Goal: Task Accomplishment & Management: Complete application form

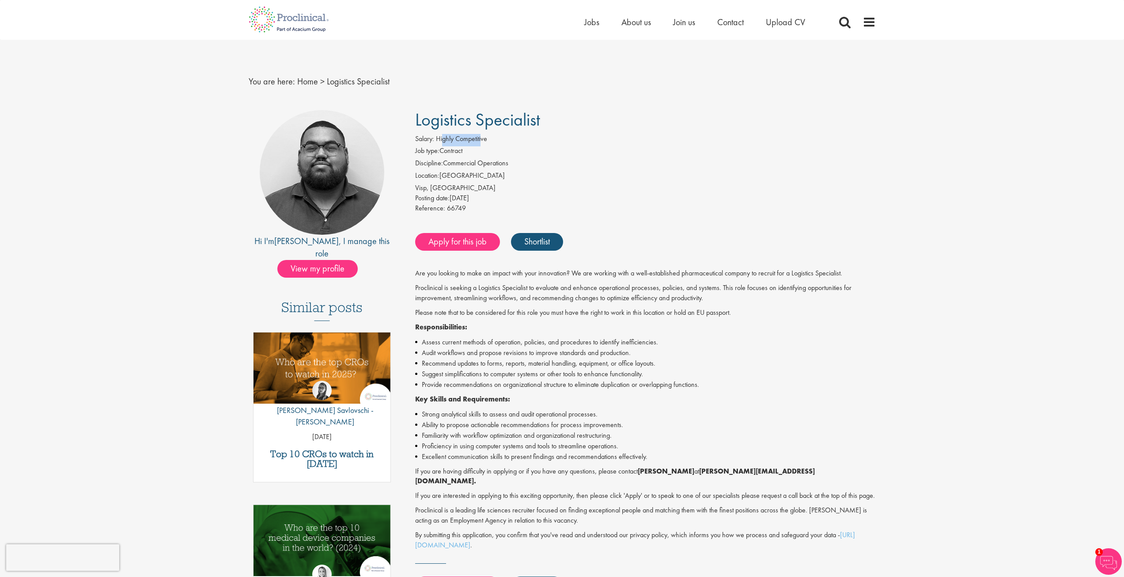
drag, startPoint x: 442, startPoint y: 136, endPoint x: 479, endPoint y: 148, distance: 38.8
click at [484, 140] on span "Highly Competitive" at bounding box center [461, 138] width 51 height 9
drag, startPoint x: 450, startPoint y: 157, endPoint x: 451, endPoint y: 165, distance: 7.6
click at [450, 158] on li "Job type: Contract" at bounding box center [645, 152] width 461 height 12
drag, startPoint x: 553, startPoint y: 122, endPoint x: 413, endPoint y: 123, distance: 139.6
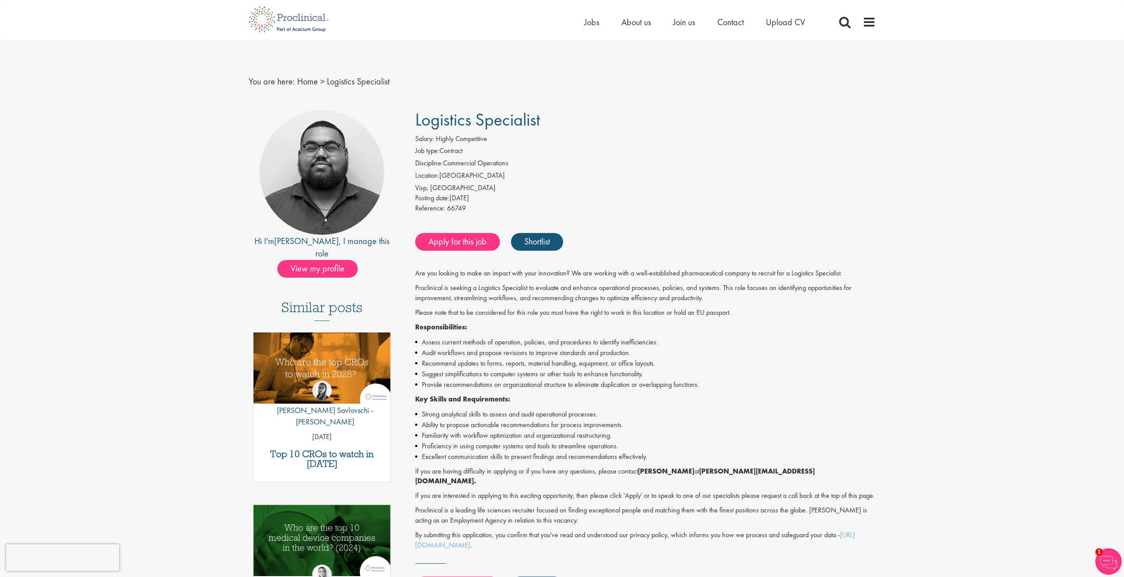
click at [413, 123] on div "Logistics Specialist Salary: Highly Competitive Job type: Contract Discipline: …" at bounding box center [642, 390] width 481 height 561
copy span "Logistics Specialist"
click at [464, 243] on link "Apply for this job" at bounding box center [457, 242] width 85 height 18
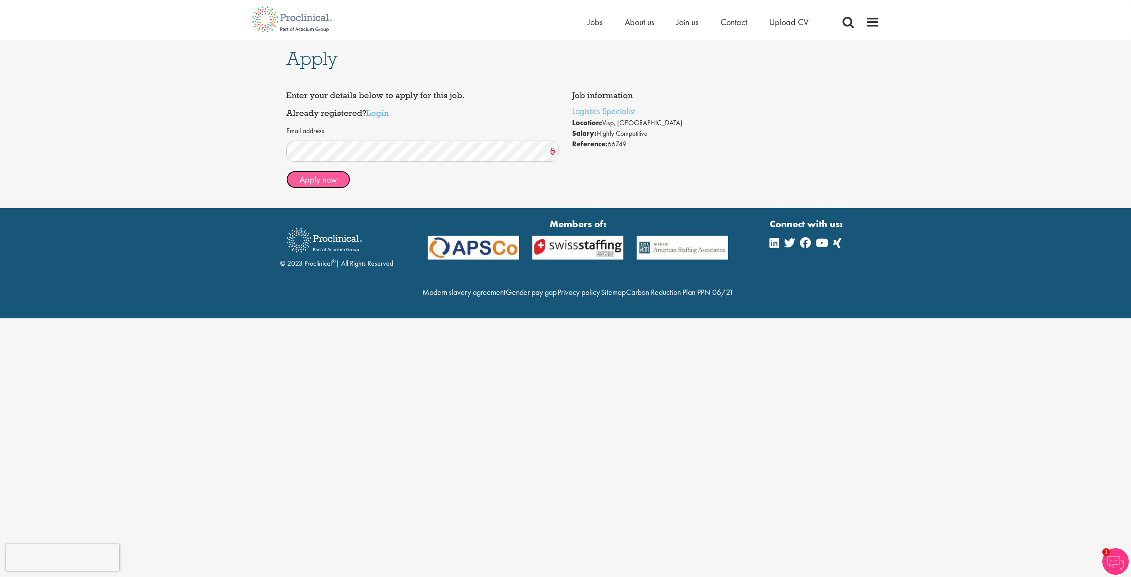
click at [322, 179] on button "Apply now" at bounding box center [318, 180] width 64 height 18
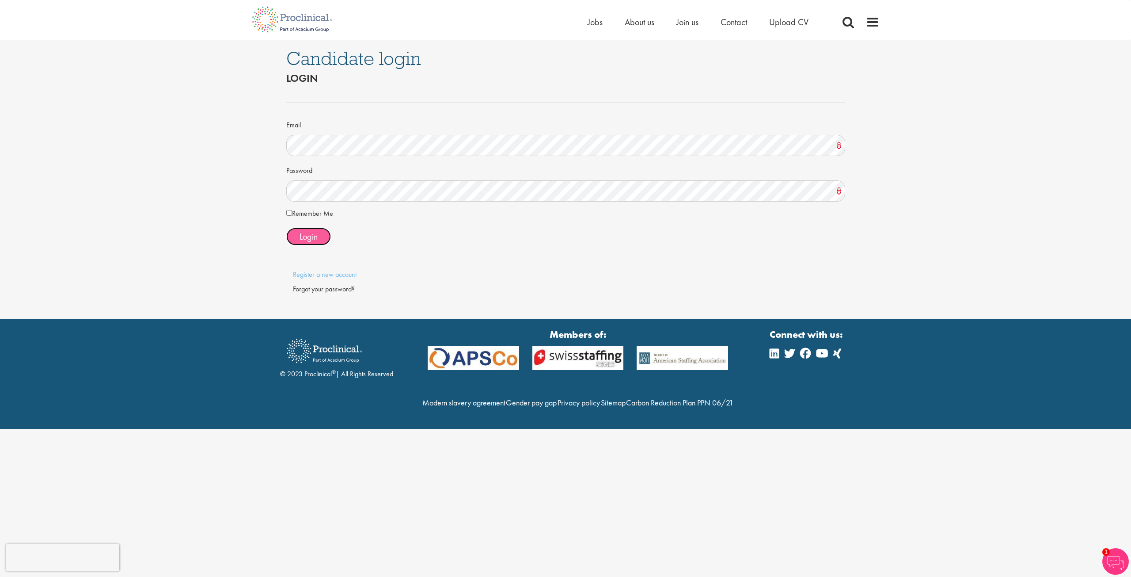
click at [315, 237] on span "Login" at bounding box center [309, 236] width 18 height 11
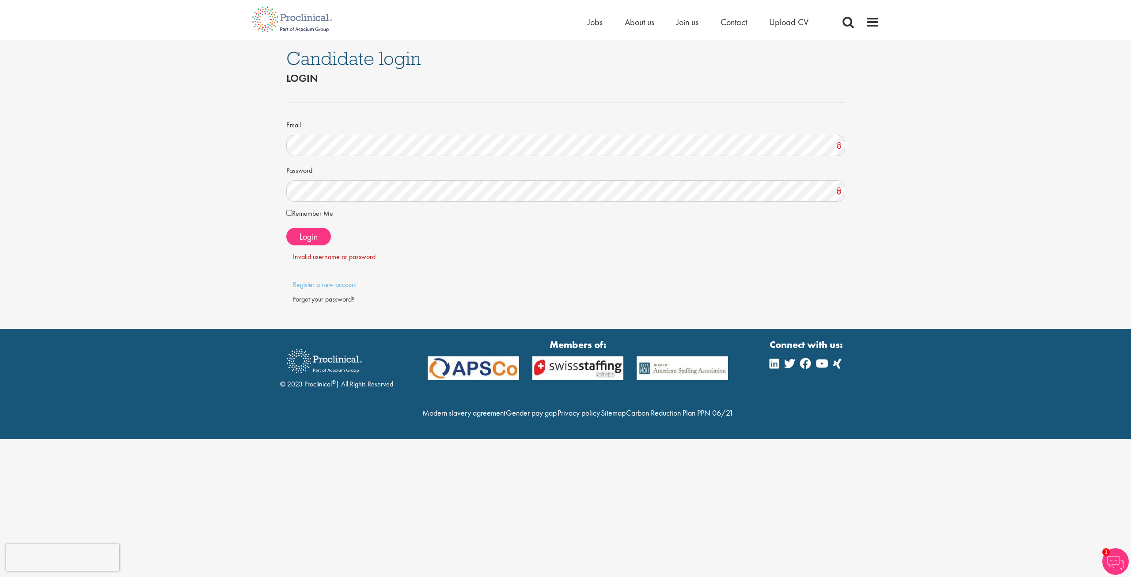
click at [322, 298] on div "Forgot your password?" at bounding box center [566, 299] width 546 height 10
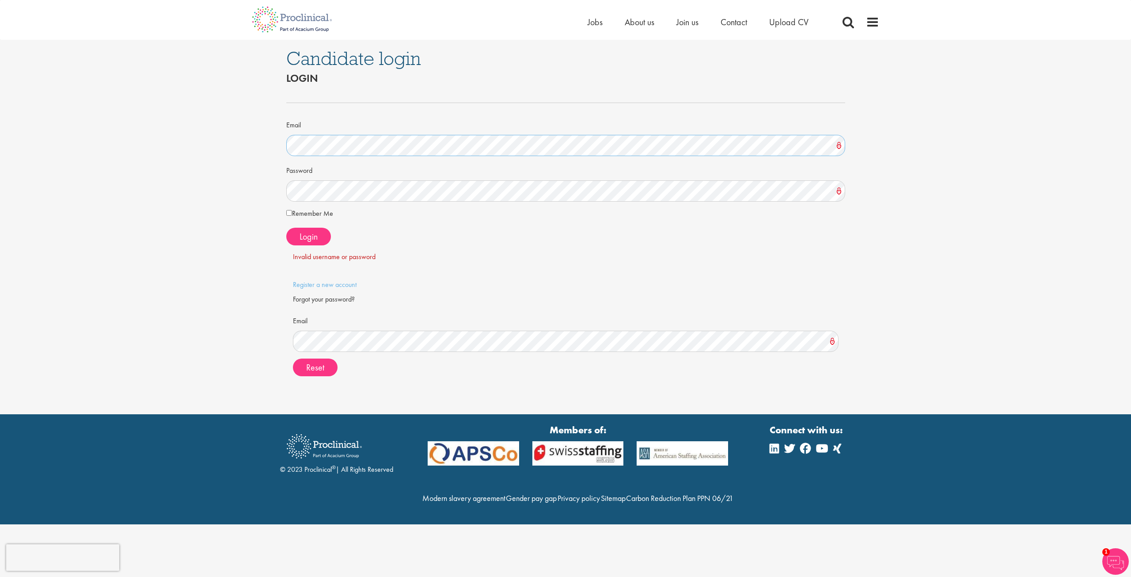
click at [238, 140] on div "Candidate login Login Email Password Remember Me" at bounding box center [565, 227] width 1144 height 374
click at [309, 368] on span "Reset" at bounding box center [315, 366] width 18 height 11
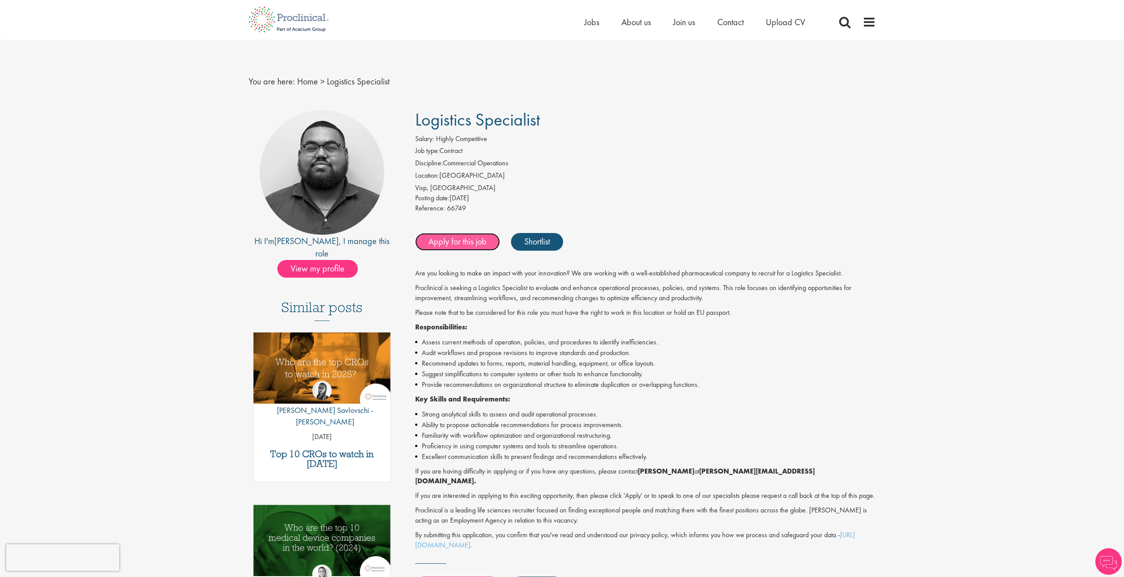
click at [459, 239] on link "Apply for this job" at bounding box center [457, 242] width 85 height 18
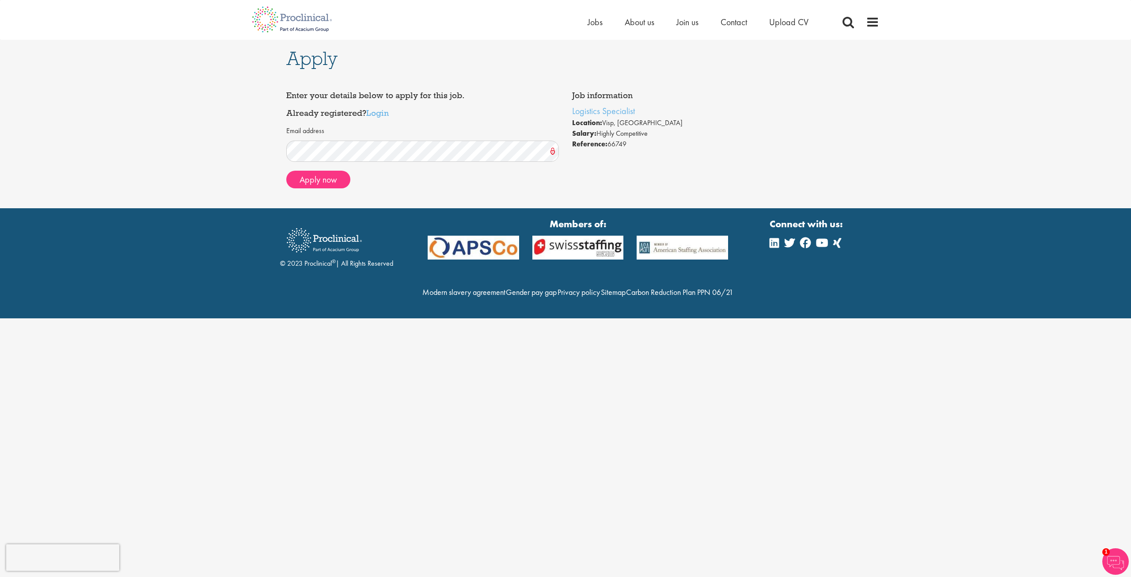
drag, startPoint x: 301, startPoint y: 96, endPoint x: 473, endPoint y: 92, distance: 171.9
click at [473, 92] on h4 "Enter your details below to apply for this job. Already registered? Login" at bounding box center [422, 104] width 273 height 26
click at [309, 178] on button "Apply now" at bounding box center [318, 180] width 64 height 18
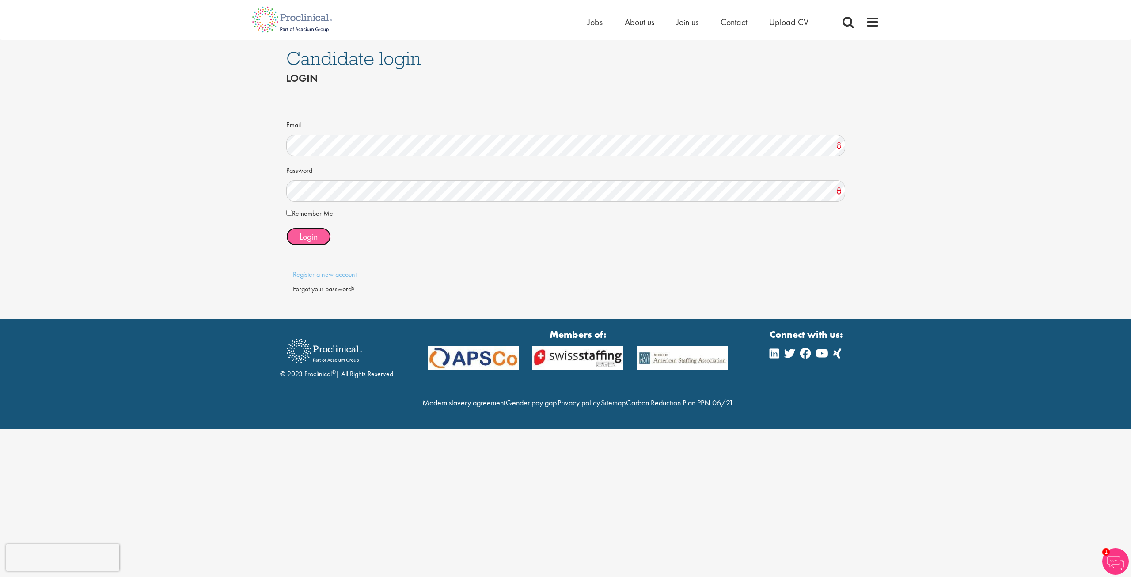
click at [310, 235] on span "Login" at bounding box center [309, 236] width 18 height 11
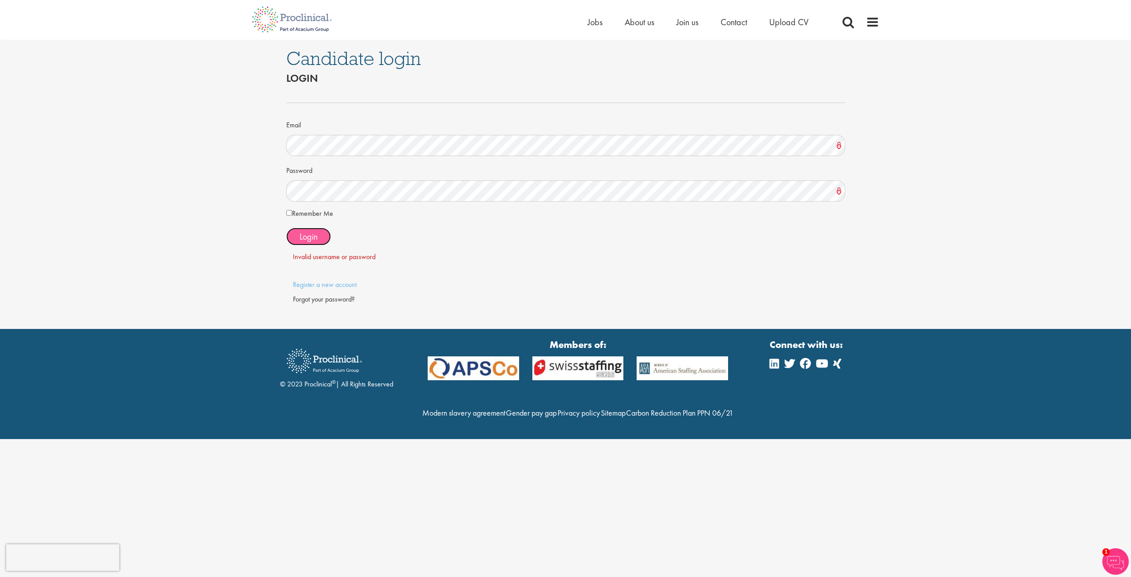
click at [308, 238] on span "Login" at bounding box center [309, 236] width 18 height 11
click at [281, 192] on div "Candidate login Login Email Password Remember Me" at bounding box center [566, 184] width 572 height 289
click at [323, 237] on button "Login" at bounding box center [308, 237] width 45 height 18
click at [231, 185] on div "Candidate login Login Email Password Remember Me" at bounding box center [565, 184] width 1144 height 289
click at [311, 232] on span "Login" at bounding box center [309, 236] width 18 height 11
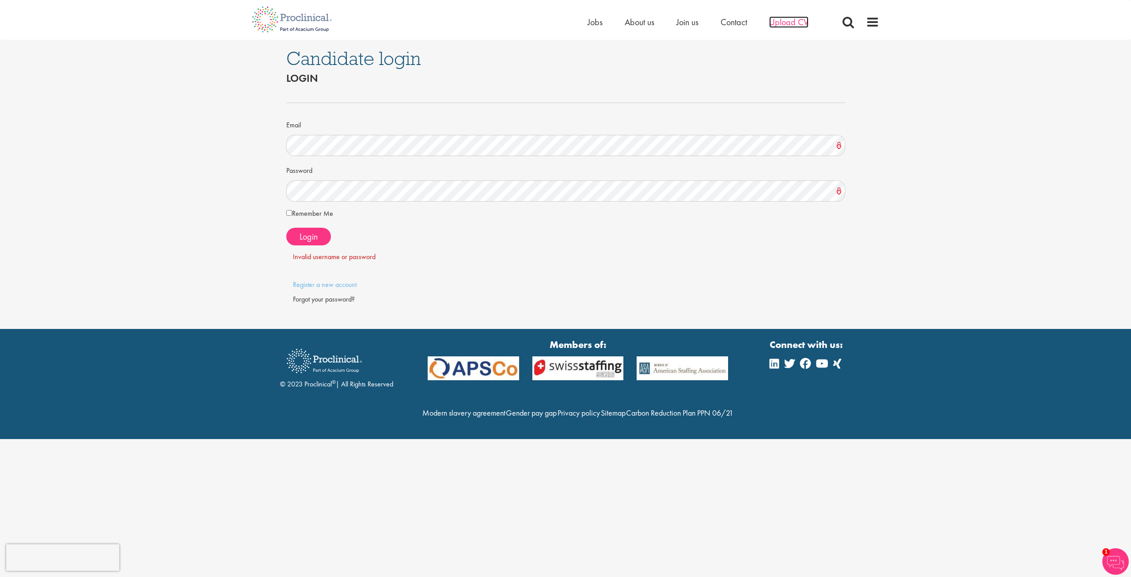
click at [793, 23] on span "Upload CV" at bounding box center [788, 21] width 39 height 11
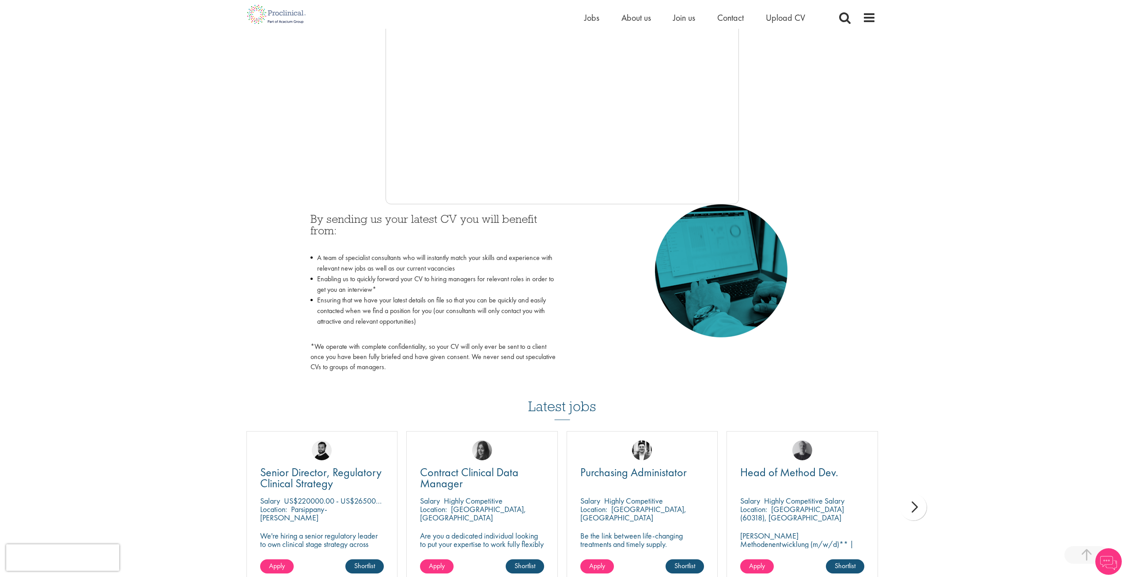
scroll to position [353, 0]
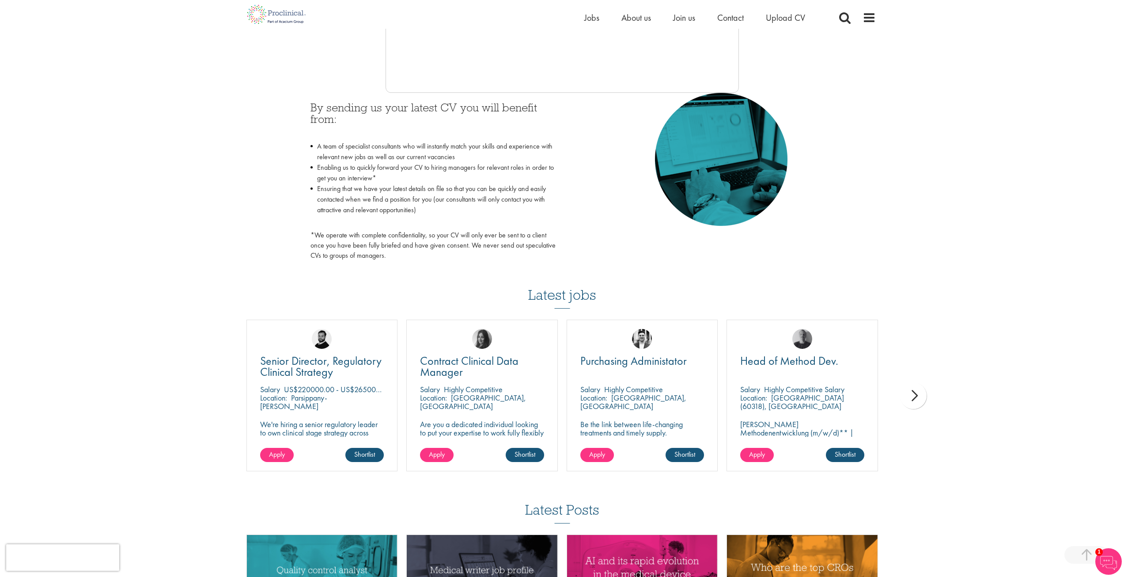
click at [921, 393] on div "next" at bounding box center [913, 395] width 27 height 27
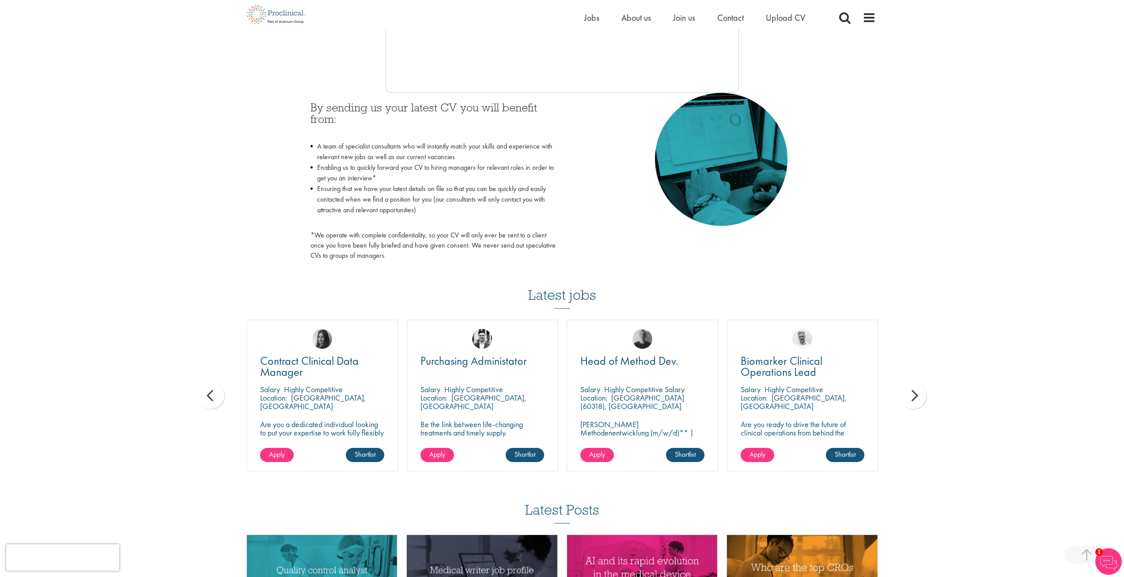
click at [921, 393] on div "next" at bounding box center [913, 395] width 27 height 27
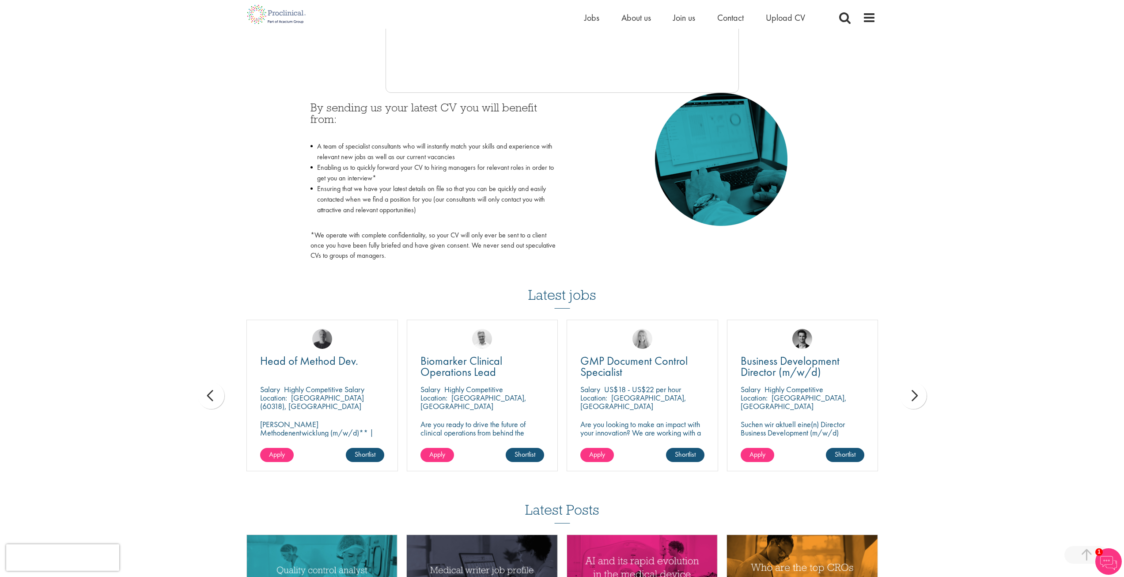
click at [921, 393] on div "next" at bounding box center [913, 395] width 27 height 27
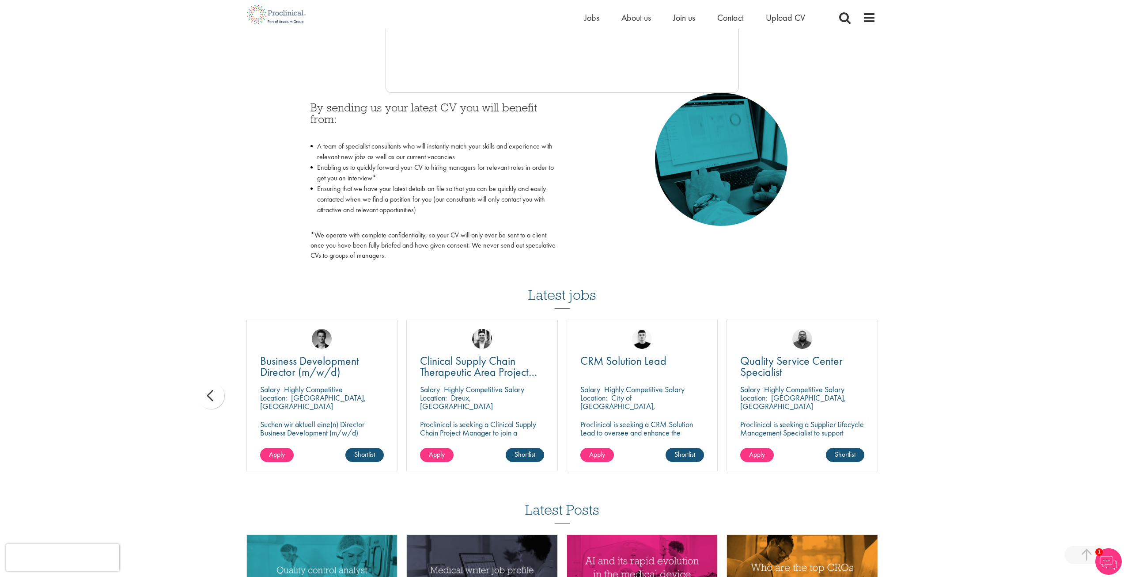
click at [921, 393] on div "You are here: Home > Upload CV Upload CV Start getting matched with new jobs as…" at bounding box center [562, 183] width 1124 height 1073
click at [922, 393] on div "You are here: Home > Upload CV Upload CV Start getting matched with new jobs as…" at bounding box center [562, 183] width 1124 height 1073
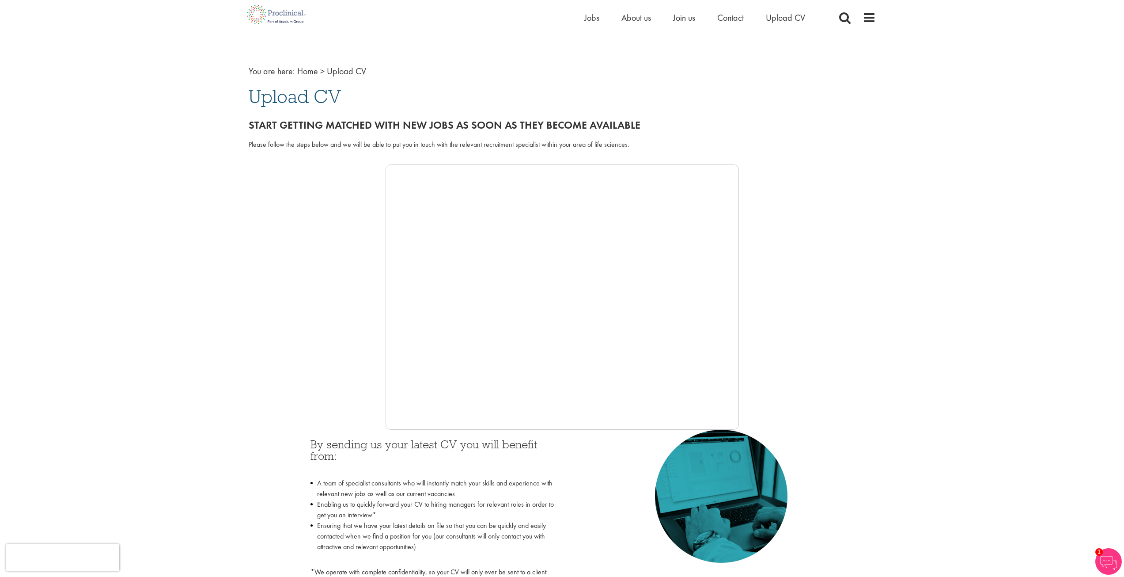
scroll to position [0, 0]
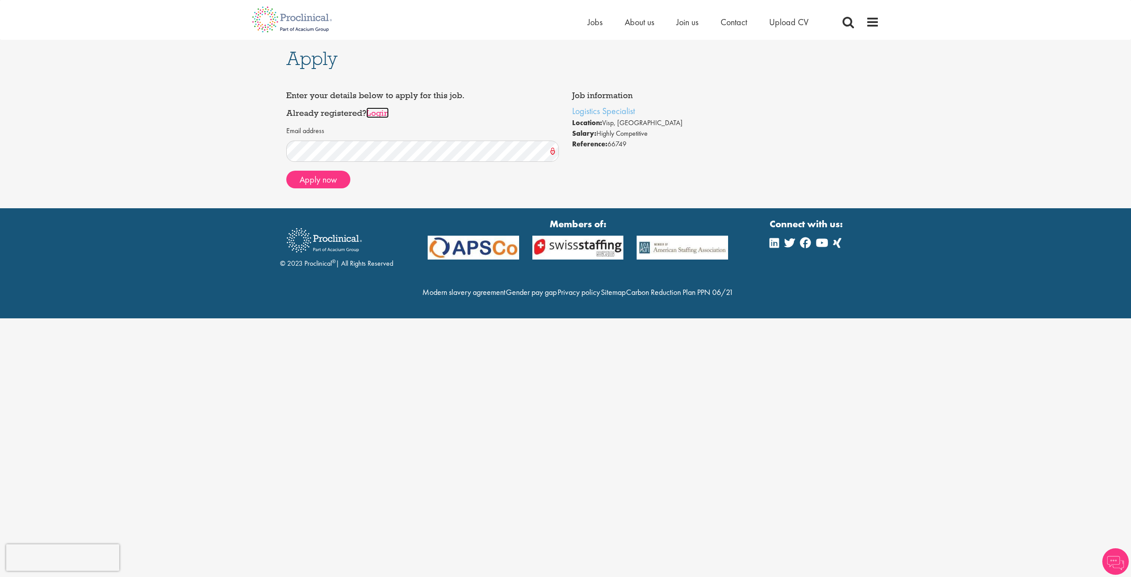
click at [379, 114] on link "Login" at bounding box center [377, 112] width 23 height 11
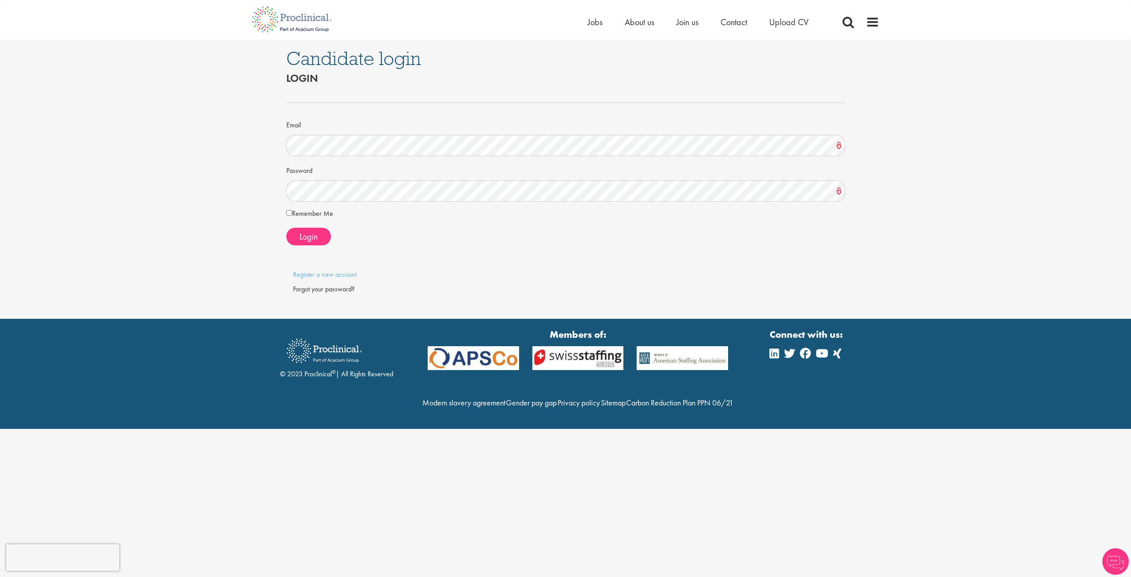
click at [319, 292] on div "Forgot your password?" at bounding box center [566, 289] width 546 height 10
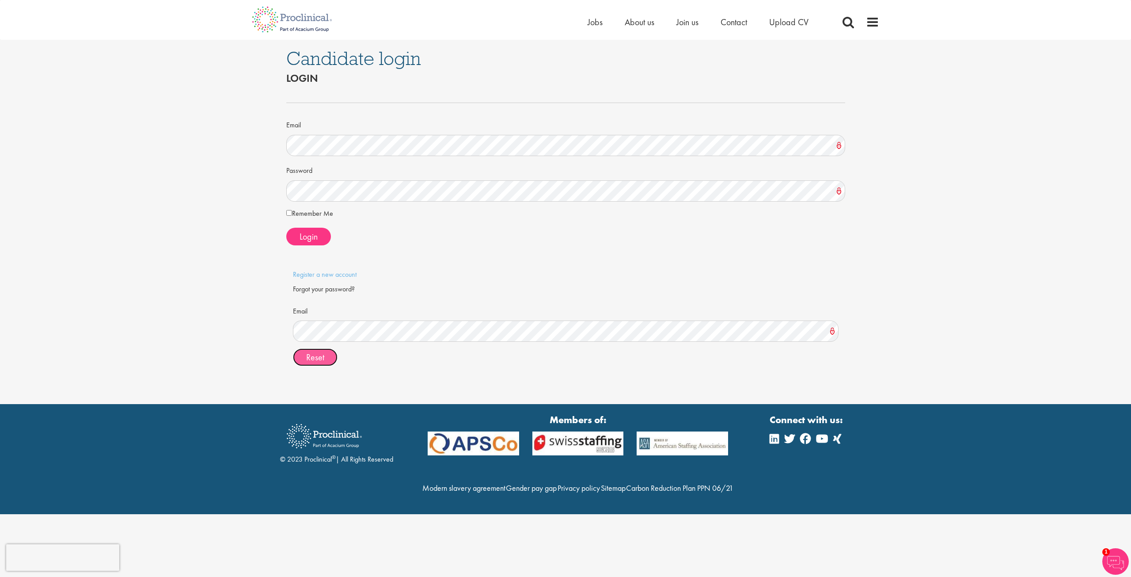
click at [319, 357] on span "Reset" at bounding box center [315, 356] width 18 height 11
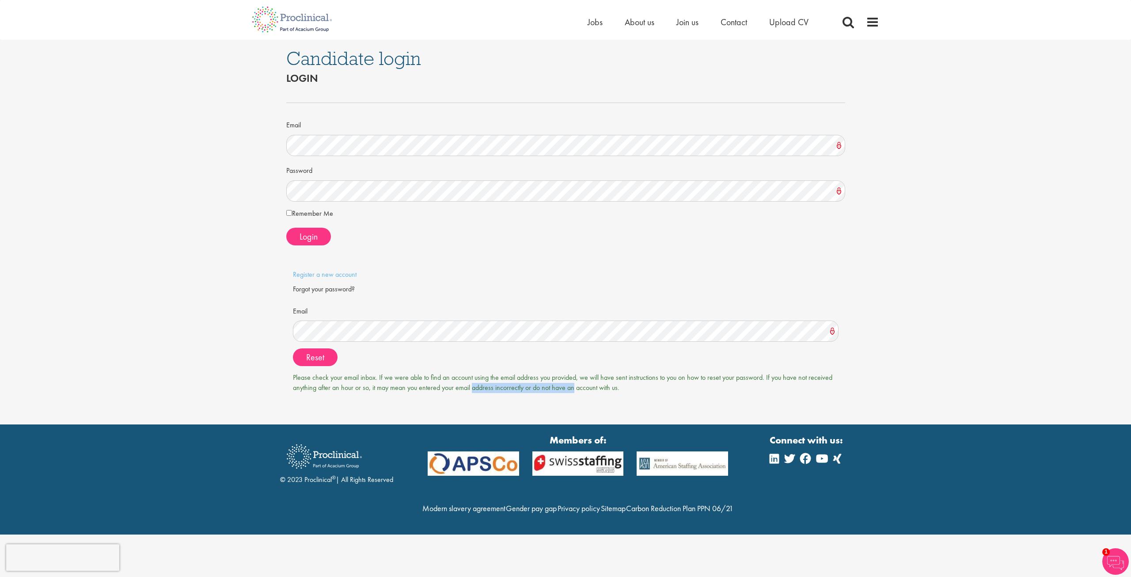
drag, startPoint x: 354, startPoint y: 384, endPoint x: 451, endPoint y: 383, distance: 97.2
click at [451, 383] on span "Please check your email inbox. If we were able to find an account using the ema…" at bounding box center [562, 381] width 539 height 19
click at [455, 376] on span "Please check your email inbox. If we were able to find an account using the ema…" at bounding box center [562, 381] width 539 height 19
drag, startPoint x: 528, startPoint y: 374, endPoint x: 818, endPoint y: 384, distance: 290.4
click at [818, 384] on div "Please check your email inbox. If we were able to find an account using the ema…" at bounding box center [566, 382] width 546 height 20
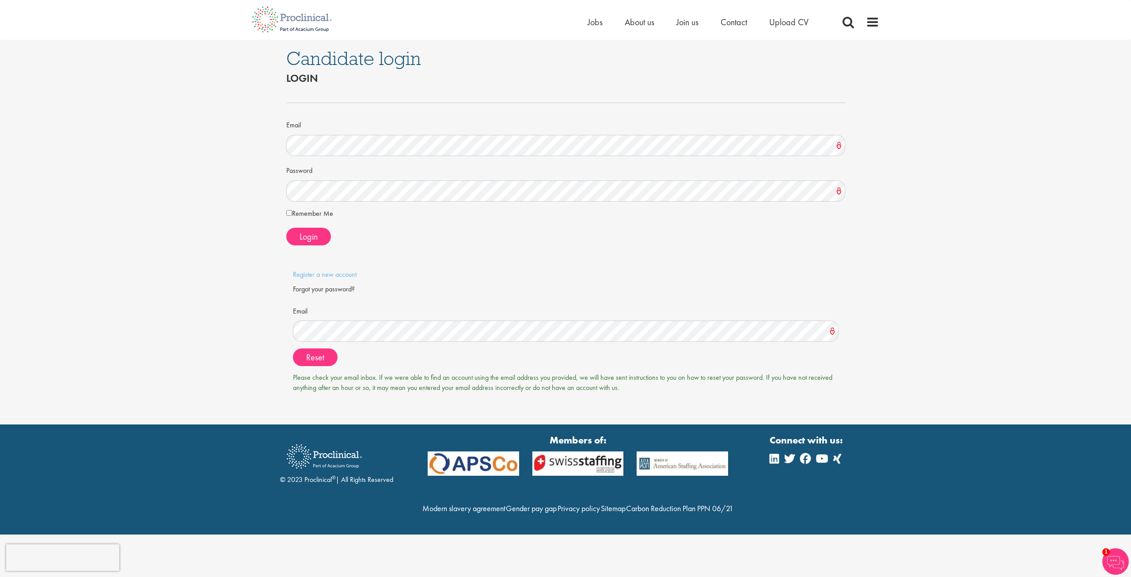
click at [339, 394] on div "Email Please supply a valid email Please supply a valid email Reset" at bounding box center [566, 351] width 546 height 97
drag, startPoint x: 394, startPoint y: 386, endPoint x: 639, endPoint y: 382, distance: 244.8
click at [636, 383] on div "Please check your email inbox. If we were able to find an account using the ema…" at bounding box center [566, 382] width 546 height 20
click at [587, 379] on span "Please check your email inbox. If we were able to find an account using the ema…" at bounding box center [562, 381] width 539 height 19
click at [340, 274] on link "Register a new account" at bounding box center [325, 273] width 64 height 9
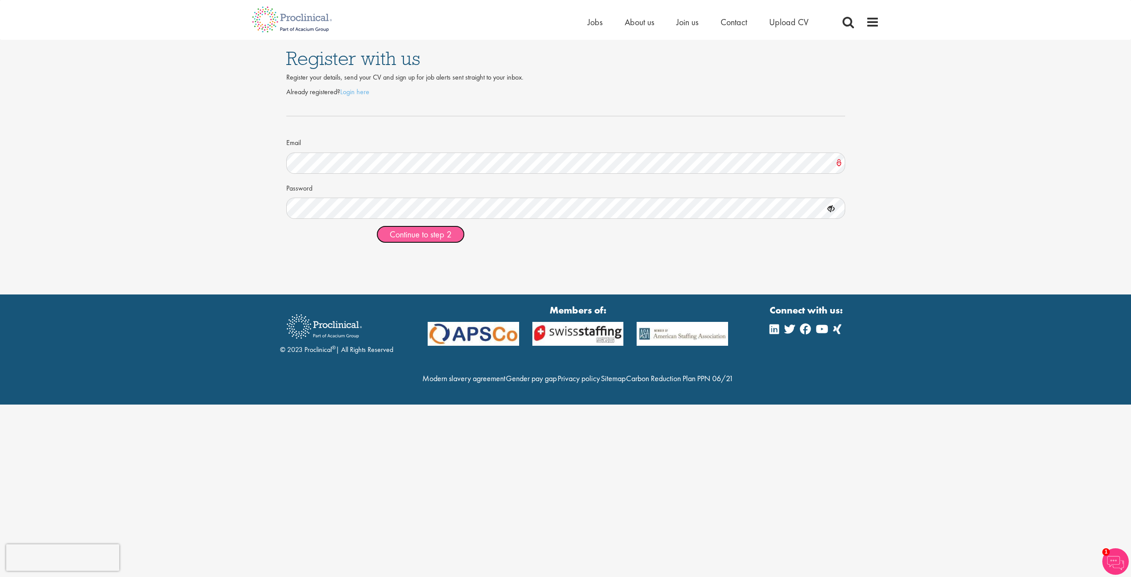
click at [417, 234] on span "Continue to step 2" at bounding box center [421, 233] width 62 height 11
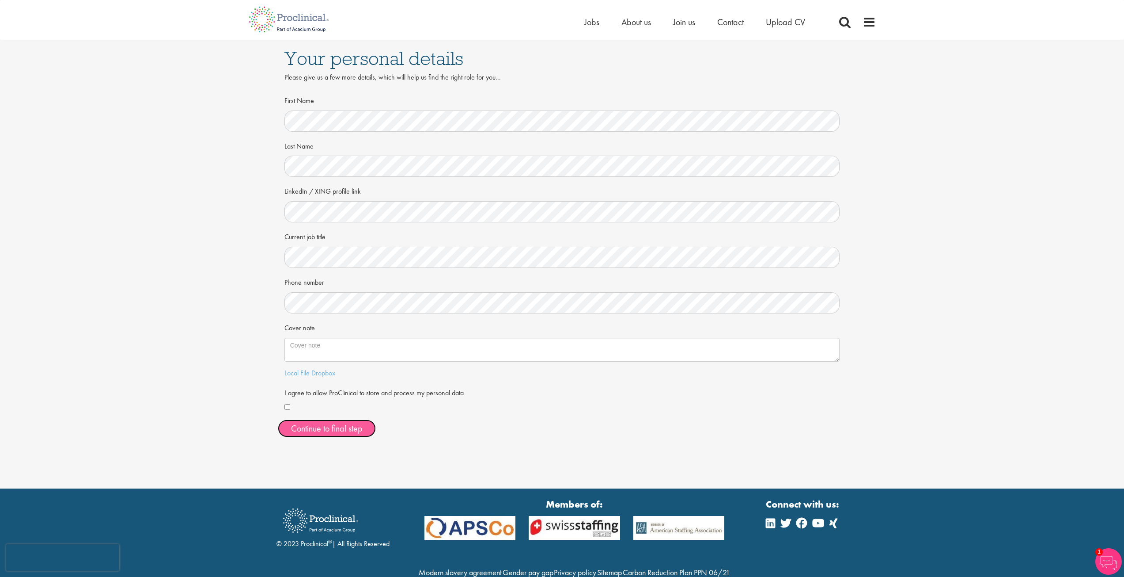
click at [335, 426] on button "Continue to final step" at bounding box center [327, 428] width 98 height 18
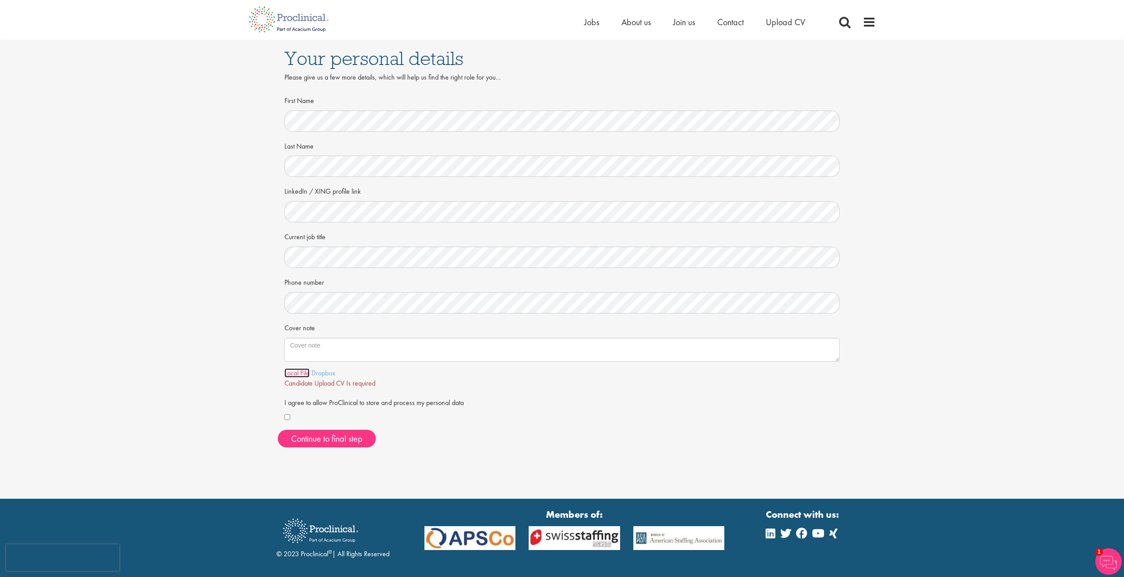
click at [297, 372] on link "Local File" at bounding box center [297, 372] width 25 height 9
click at [349, 438] on span "Continue to final step" at bounding box center [327, 438] width 72 height 11
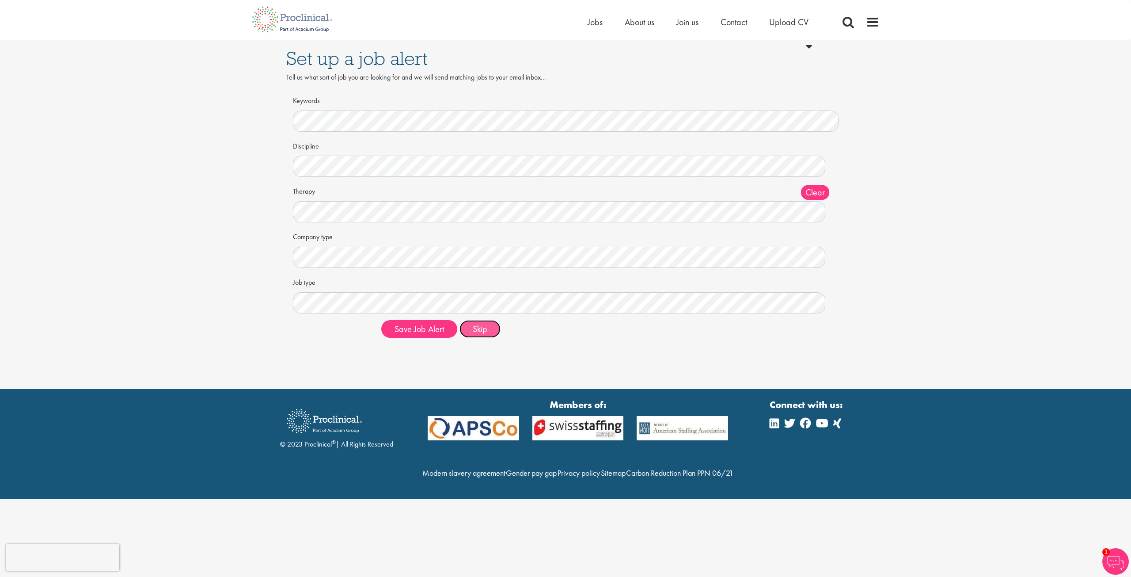
click at [480, 328] on button "Skip" at bounding box center [479, 329] width 41 height 18
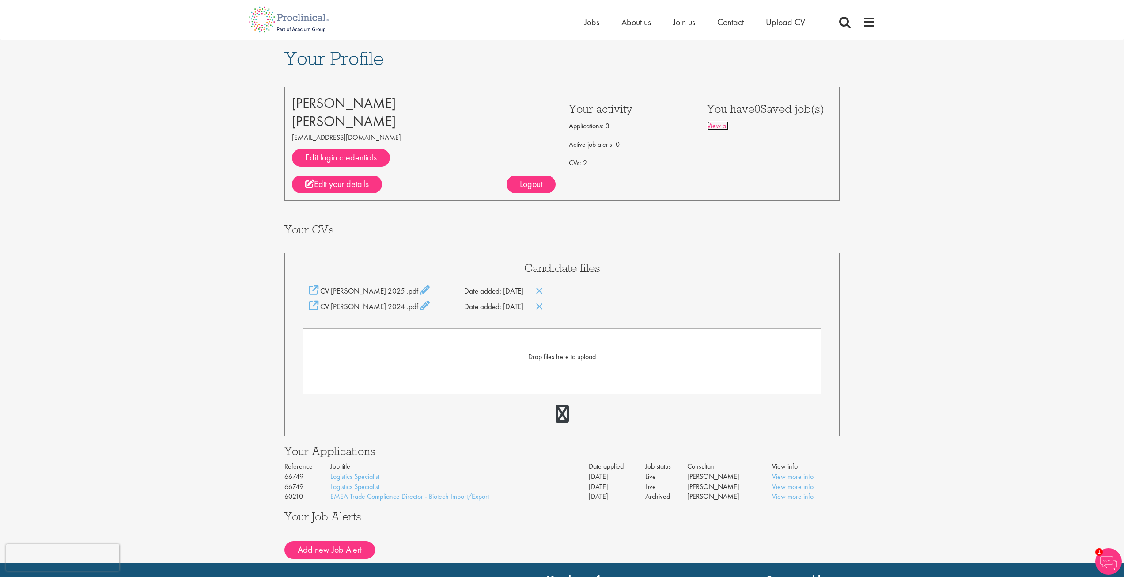
click at [717, 125] on link "View all" at bounding box center [718, 125] width 22 height 9
click at [543, 304] on icon at bounding box center [540, 306] width 8 height 10
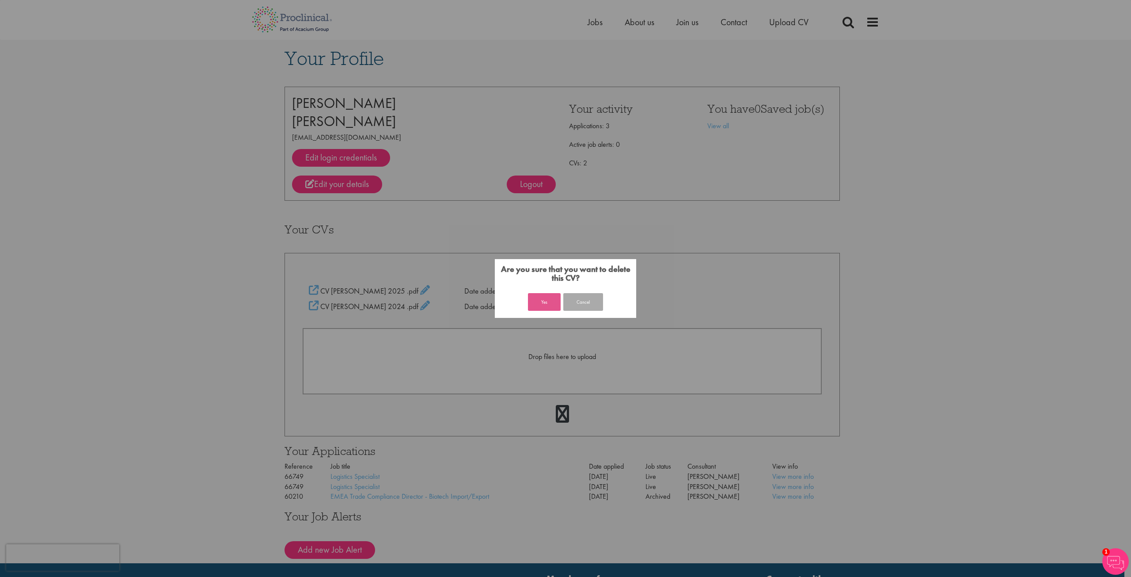
click at [546, 300] on button "Yes" at bounding box center [544, 302] width 33 height 18
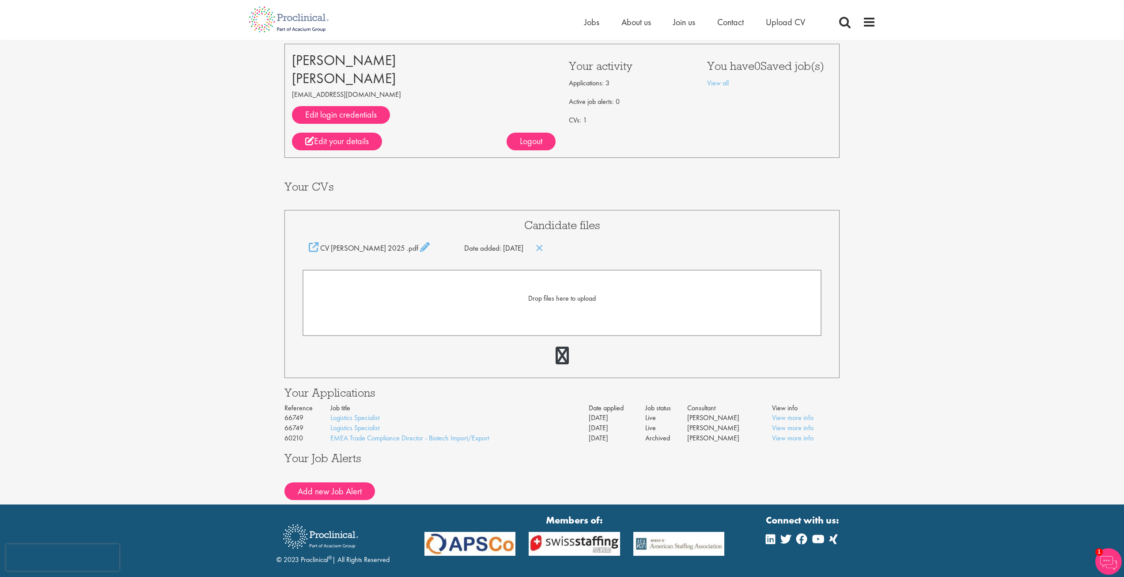
scroll to position [44, 0]
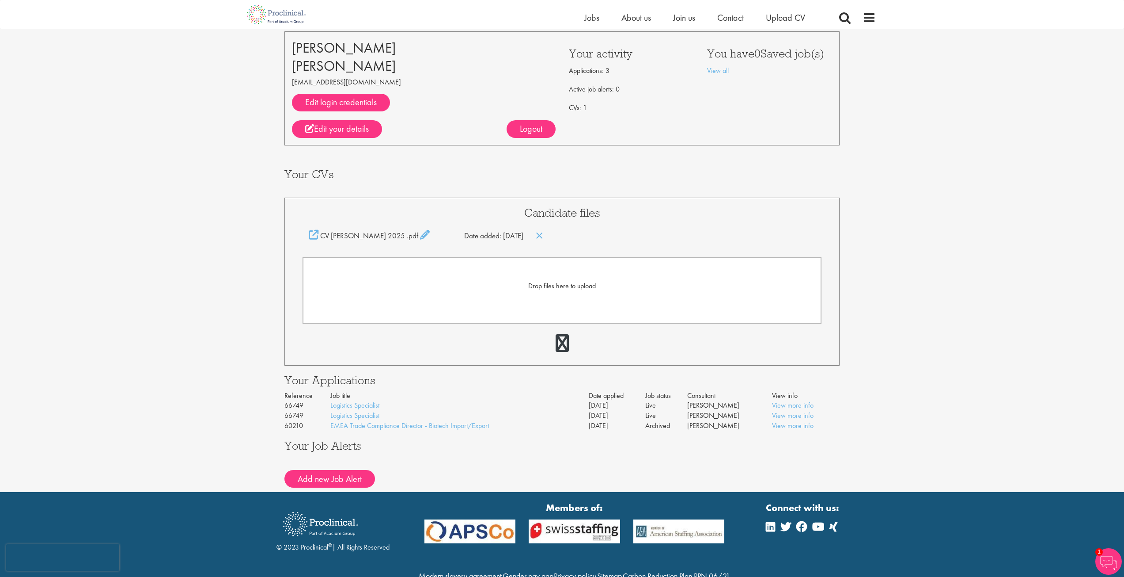
drag, startPoint x: 284, startPoint y: 424, endPoint x: 843, endPoint y: 421, distance: 559.3
click at [843, 421] on div "Your Profile [PERSON_NAME] [EMAIL_ADDRESS][DOMAIN_NAME] Edit login credentials …" at bounding box center [562, 238] width 569 height 507
click at [860, 414] on div "Your Profile [PERSON_NAME] [EMAIL_ADDRESS][DOMAIN_NAME] Edit login credentials …" at bounding box center [562, 238] width 1138 height 507
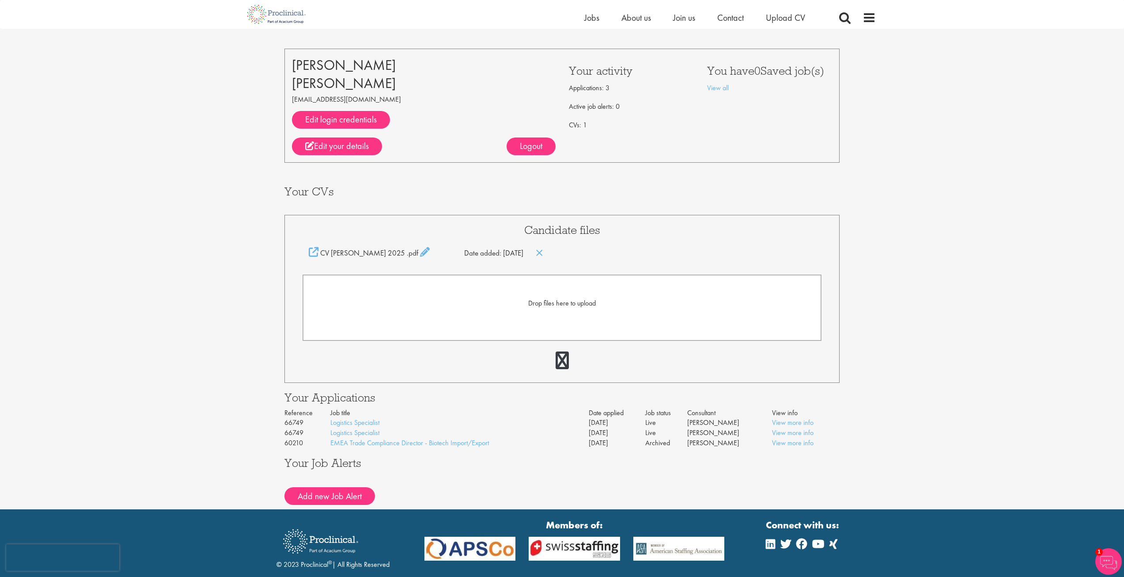
scroll to position [0, 0]
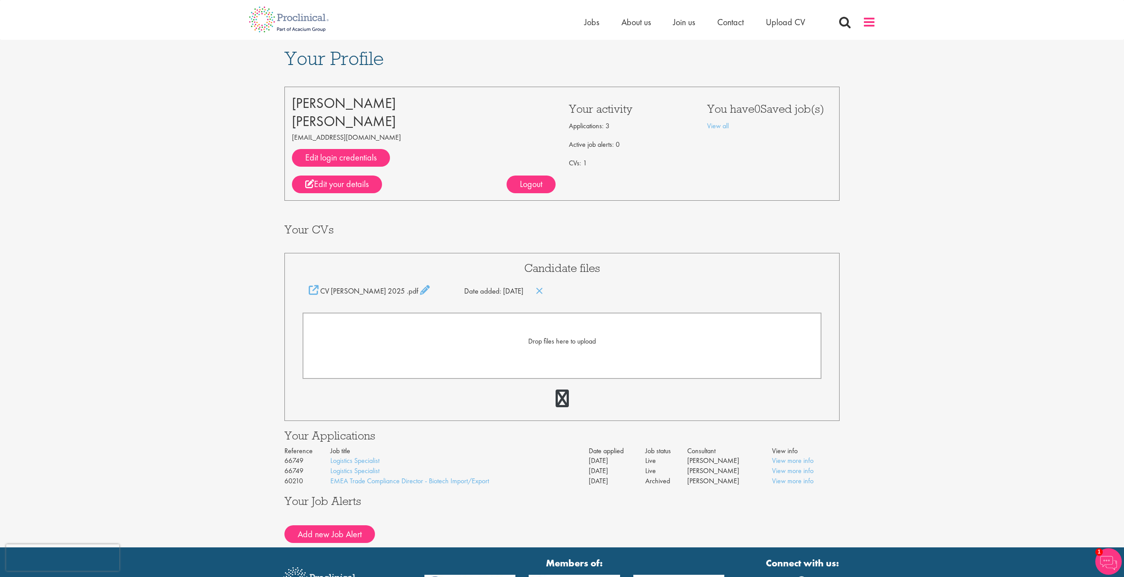
click at [874, 16] on span at bounding box center [869, 21] width 13 height 13
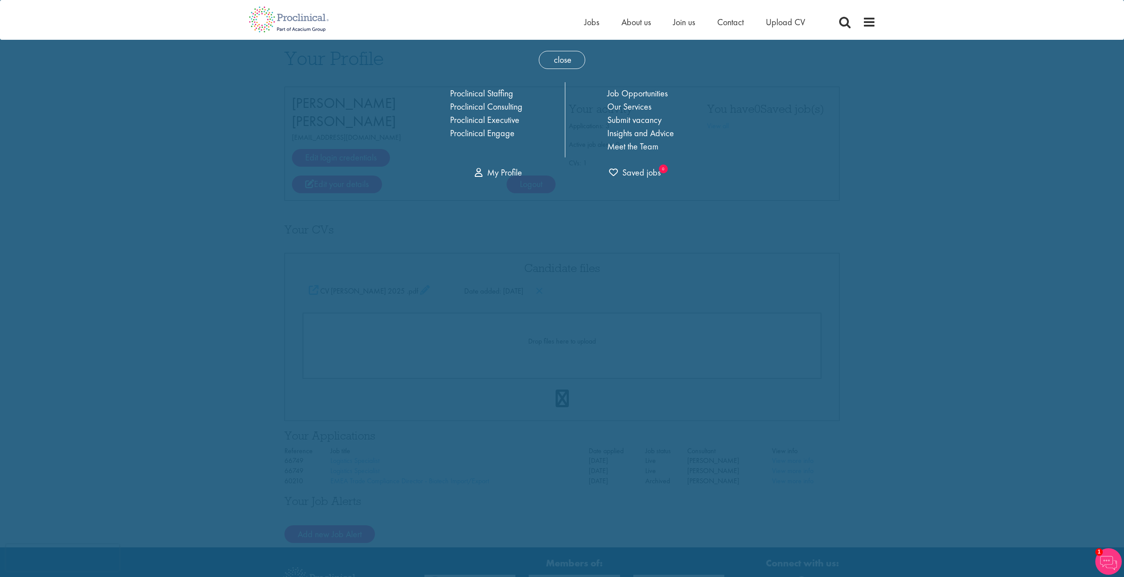
click at [918, 49] on div "close Home Jobs About us Join us Contact Upload CV Proclinical Staffing Proclin…" at bounding box center [562, 328] width 1124 height 657
